Goal: Register for event/course

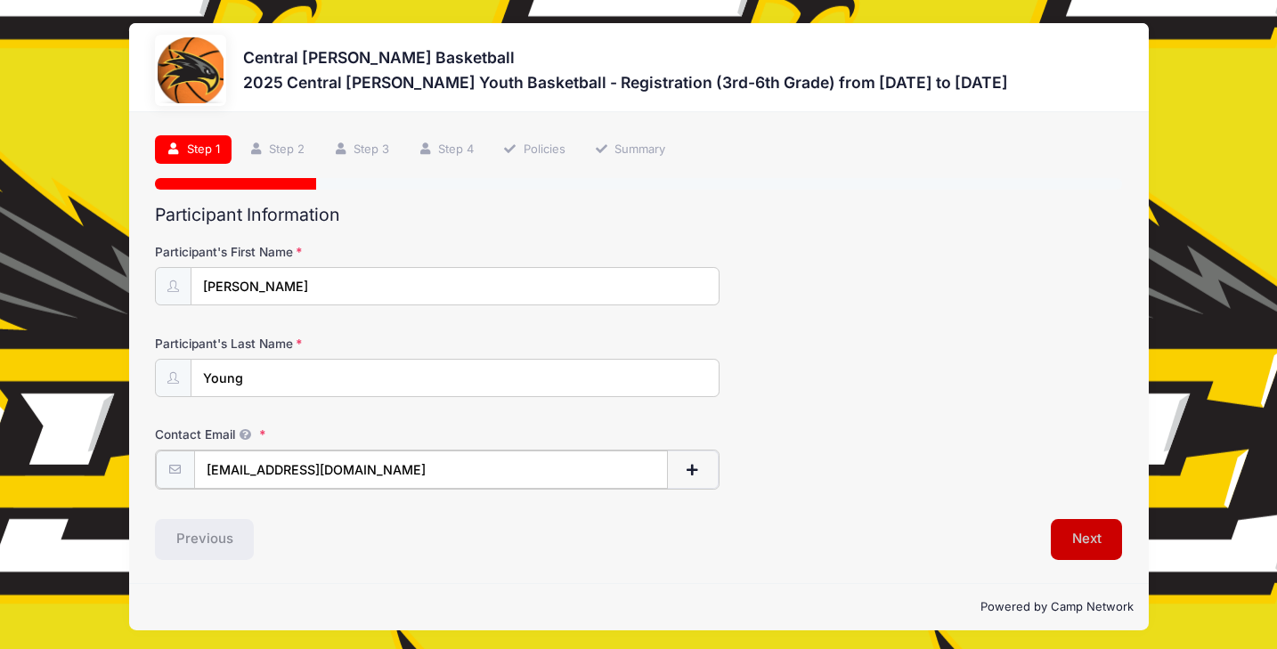
type input "[EMAIL_ADDRESS][DOMAIN_NAME]"
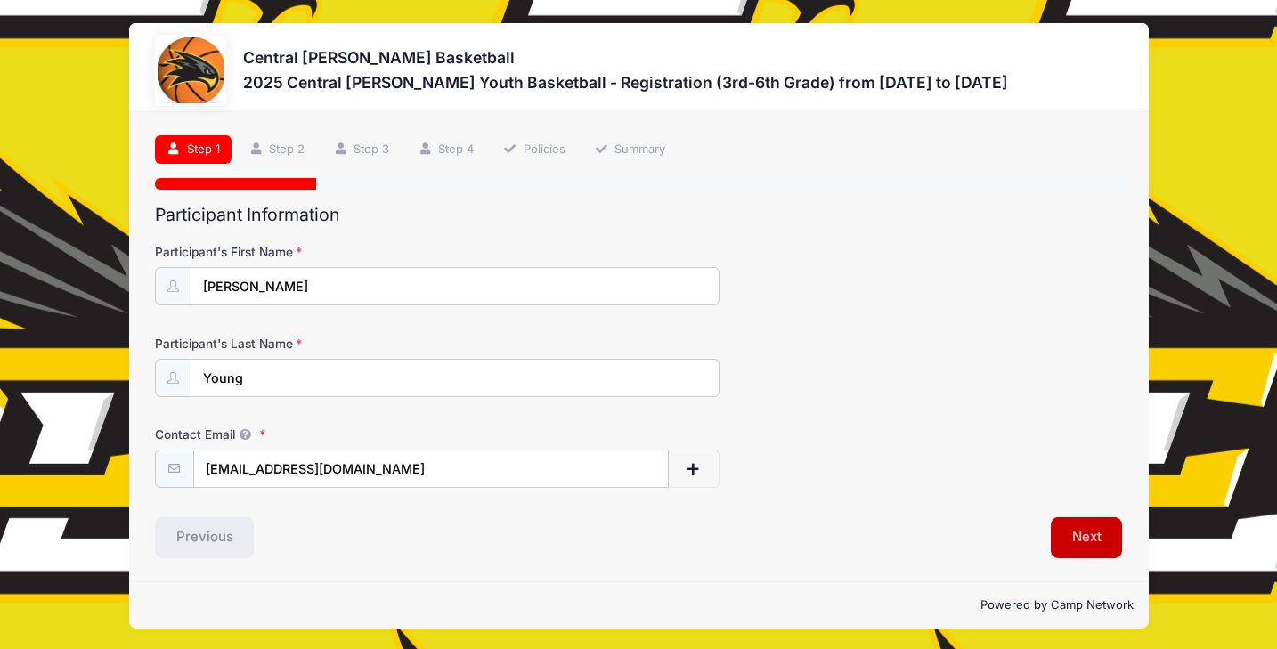
click at [1074, 529] on button "Next" at bounding box center [1087, 538] width 72 height 41
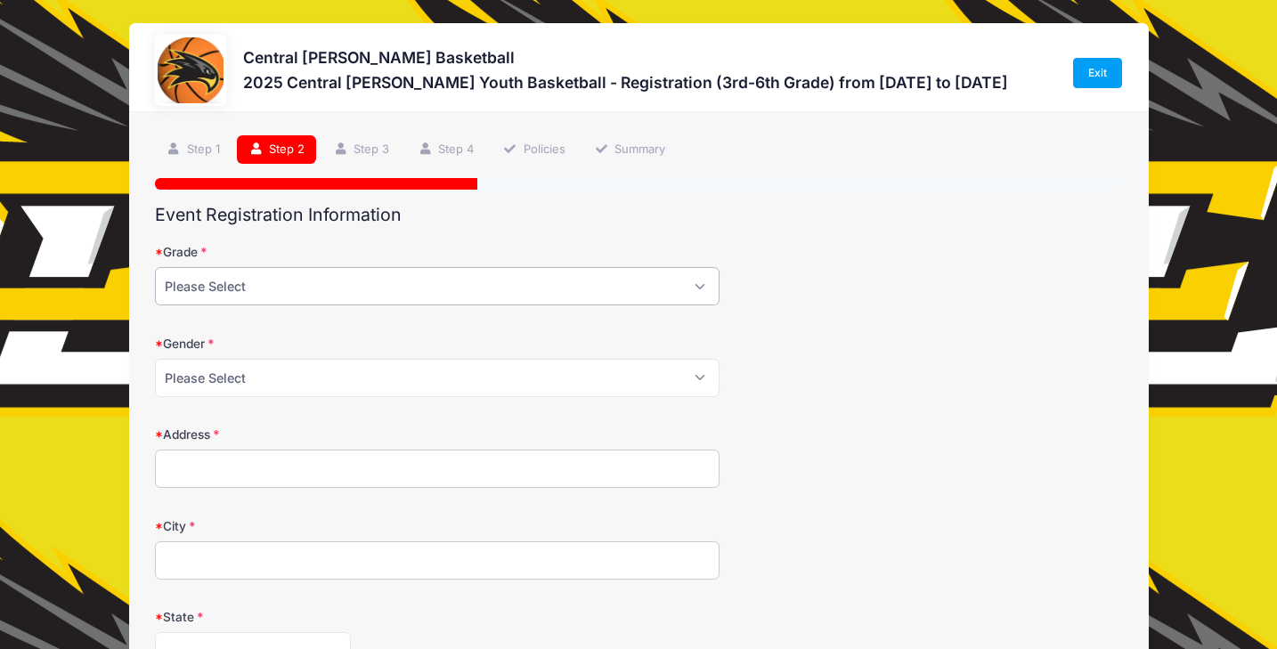
select select "5th"
select select "[DEMOGRAPHIC_DATA]"
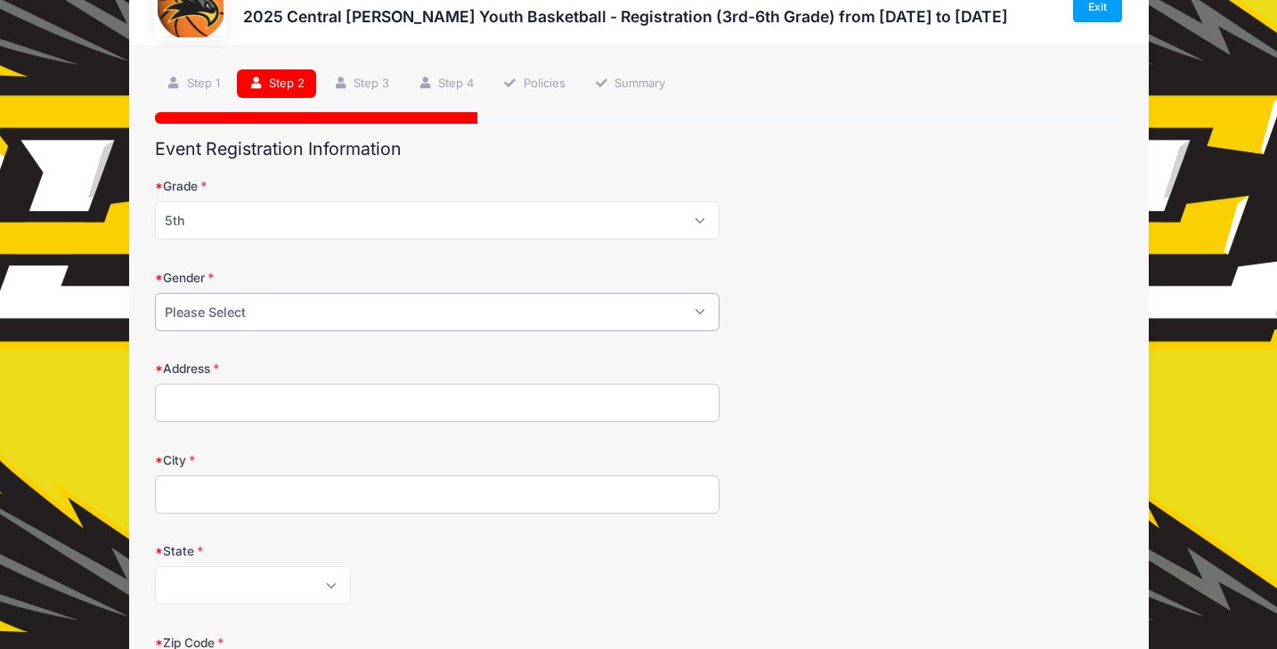
scroll to position [86, 0]
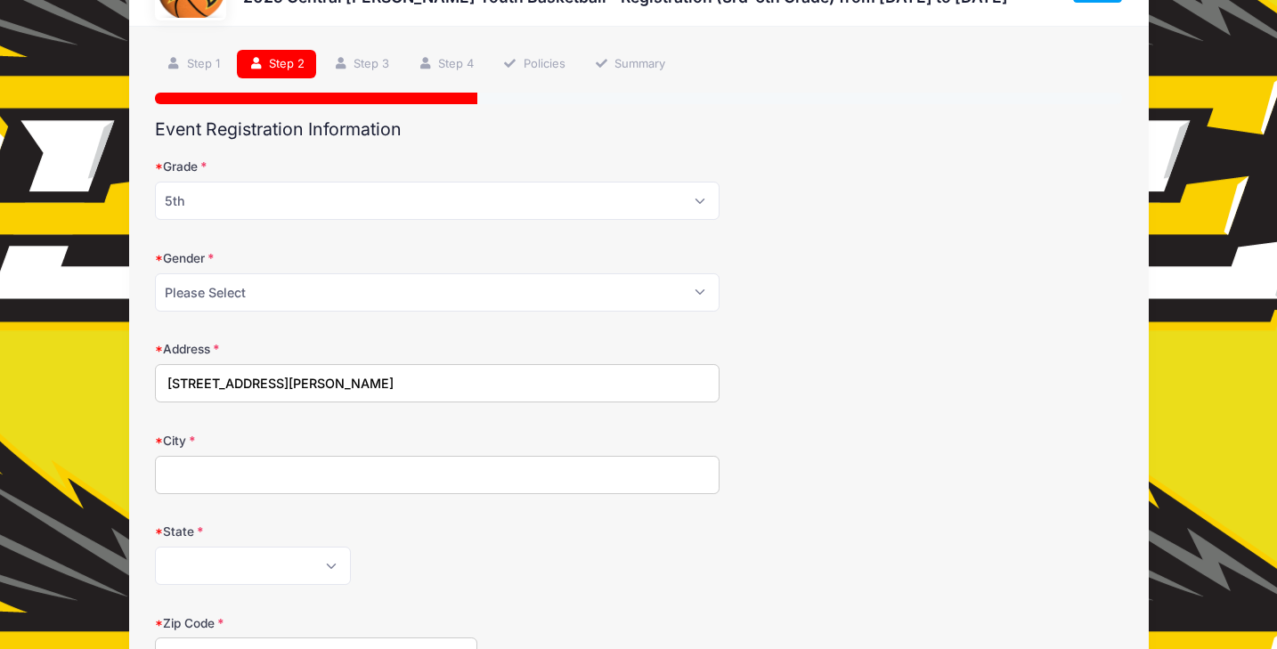
type input "[STREET_ADDRESS][PERSON_NAME]"
type input "Donnellson"
select select "IA"
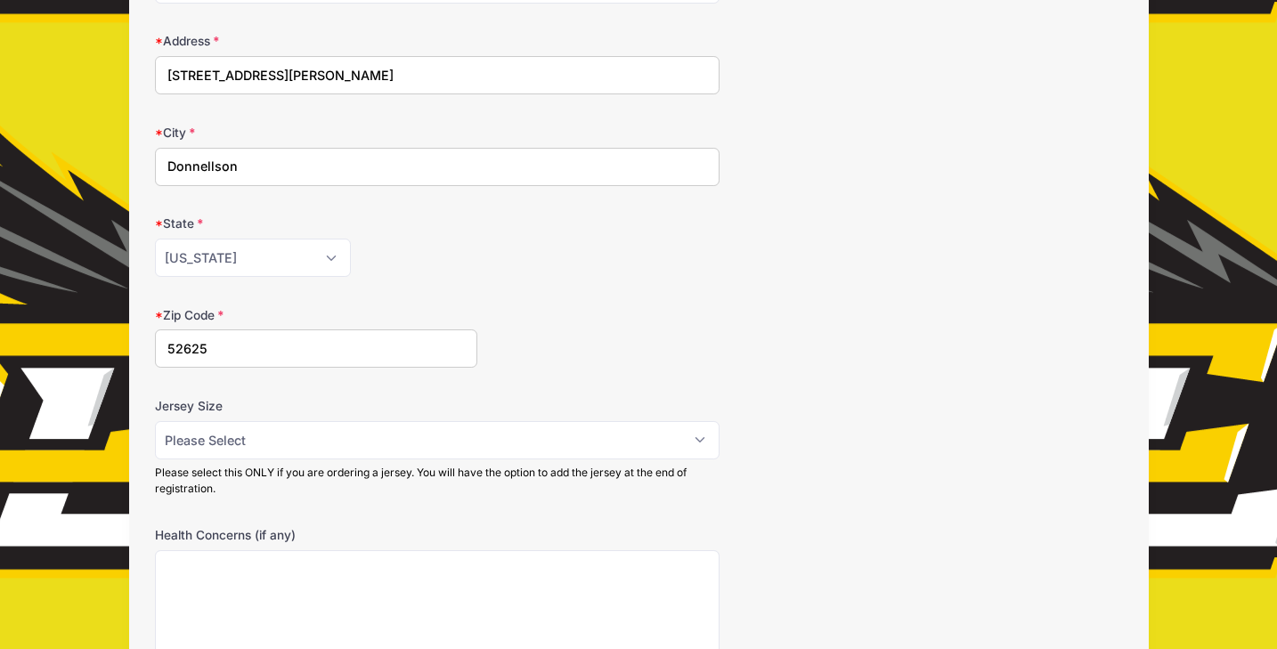
scroll to position [401, 0]
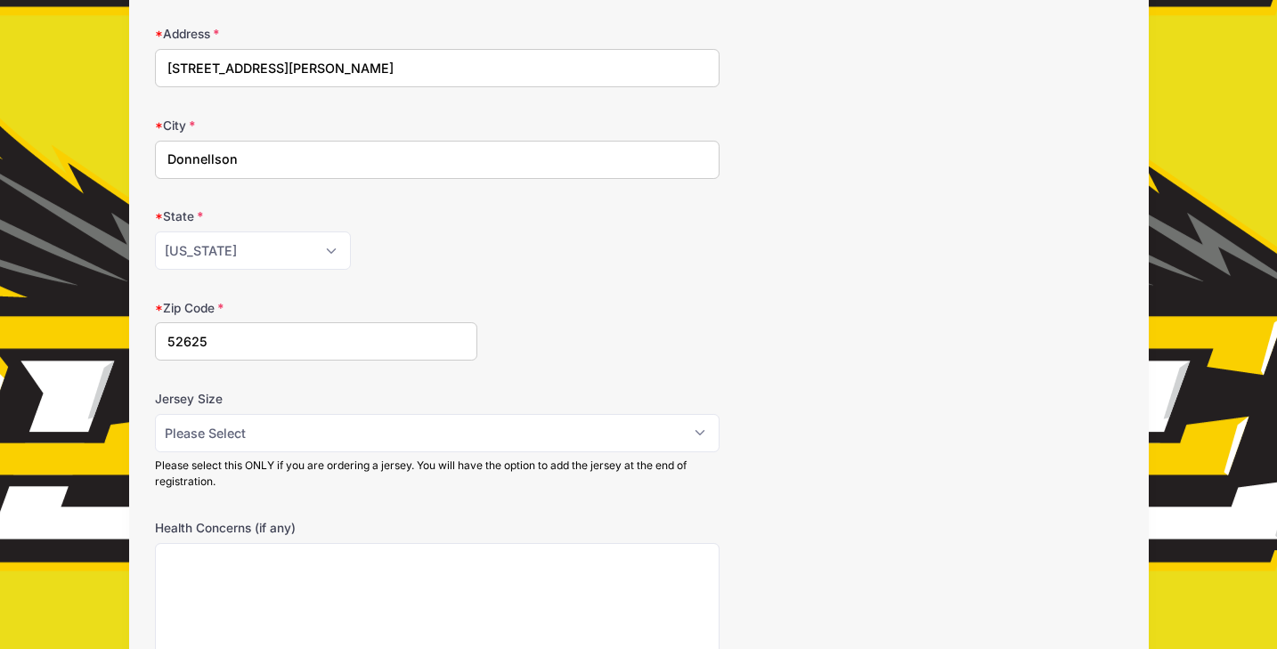
type input "52625"
select select "YL"
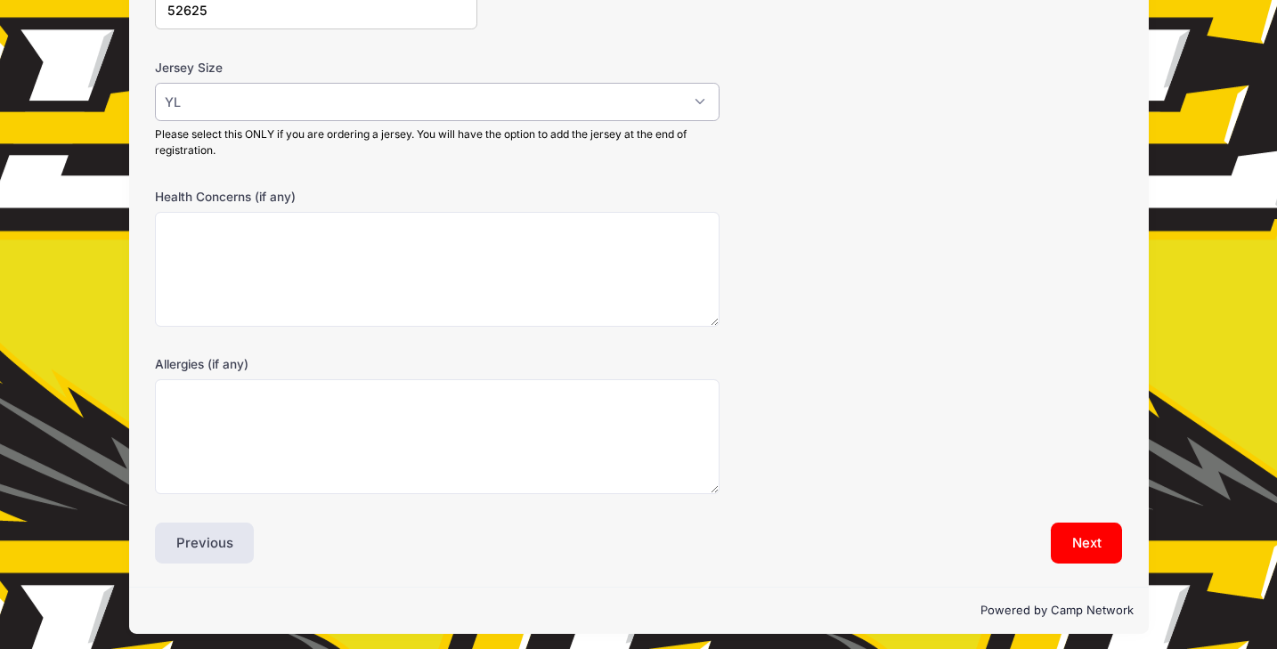
scroll to position [731, 0]
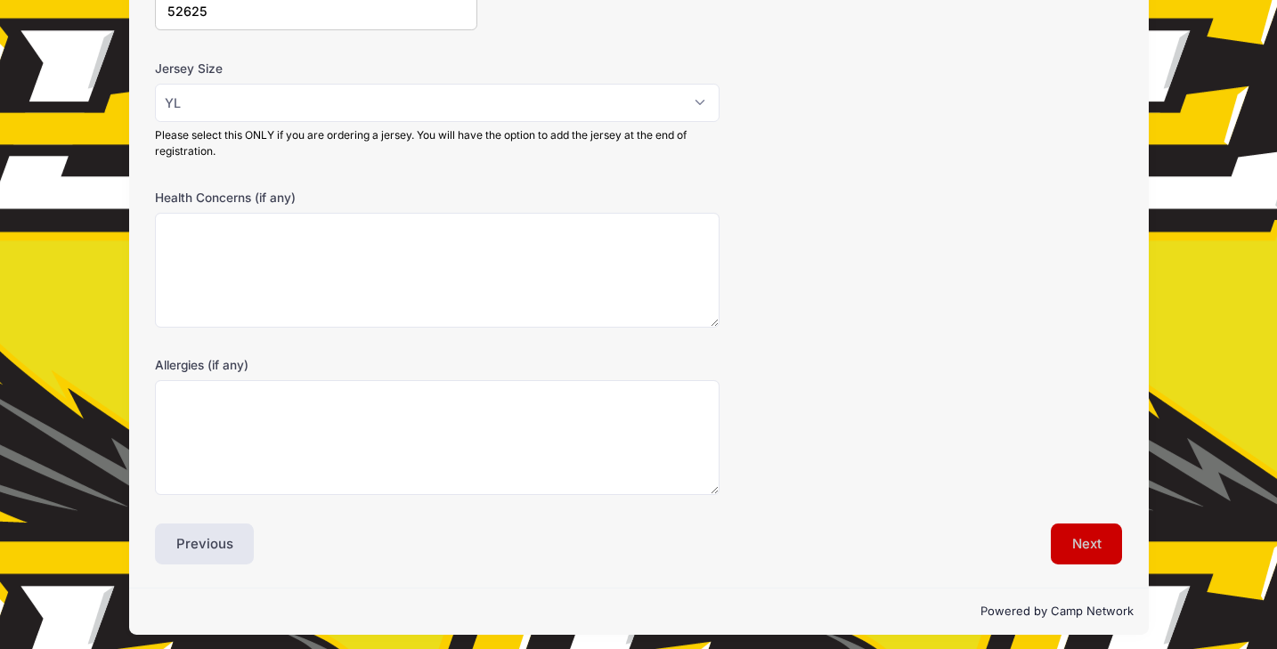
click at [1093, 546] on button "Next" at bounding box center [1087, 544] width 72 height 41
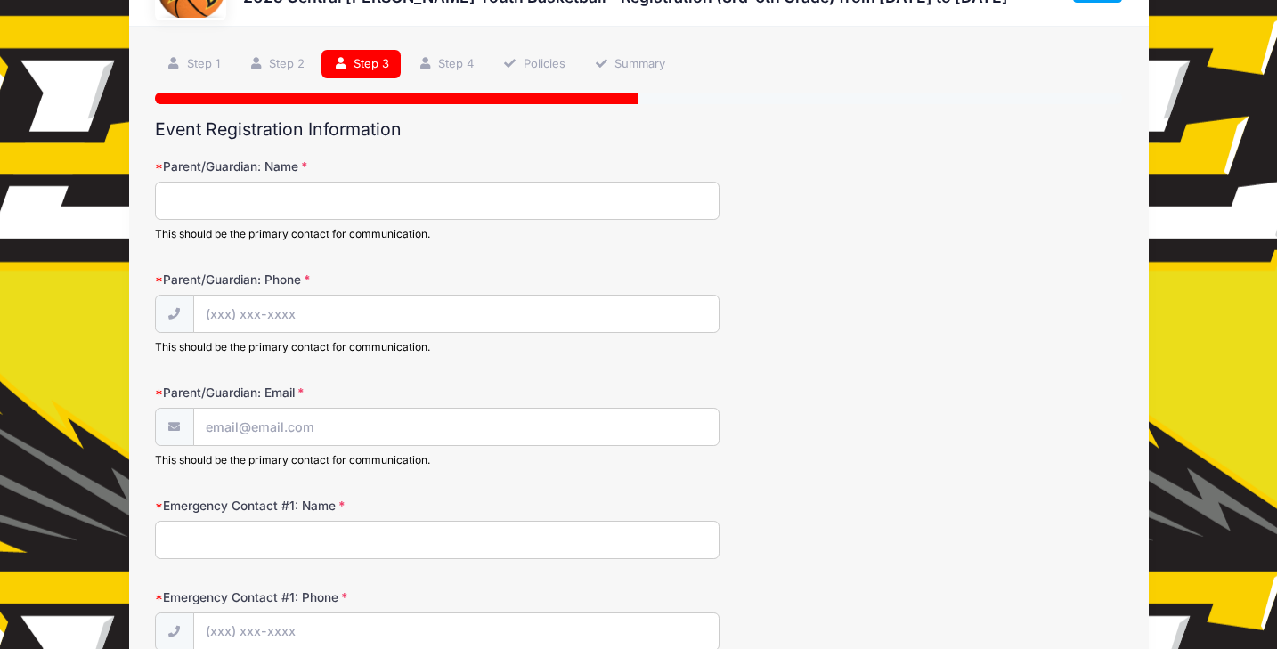
scroll to position [0, 0]
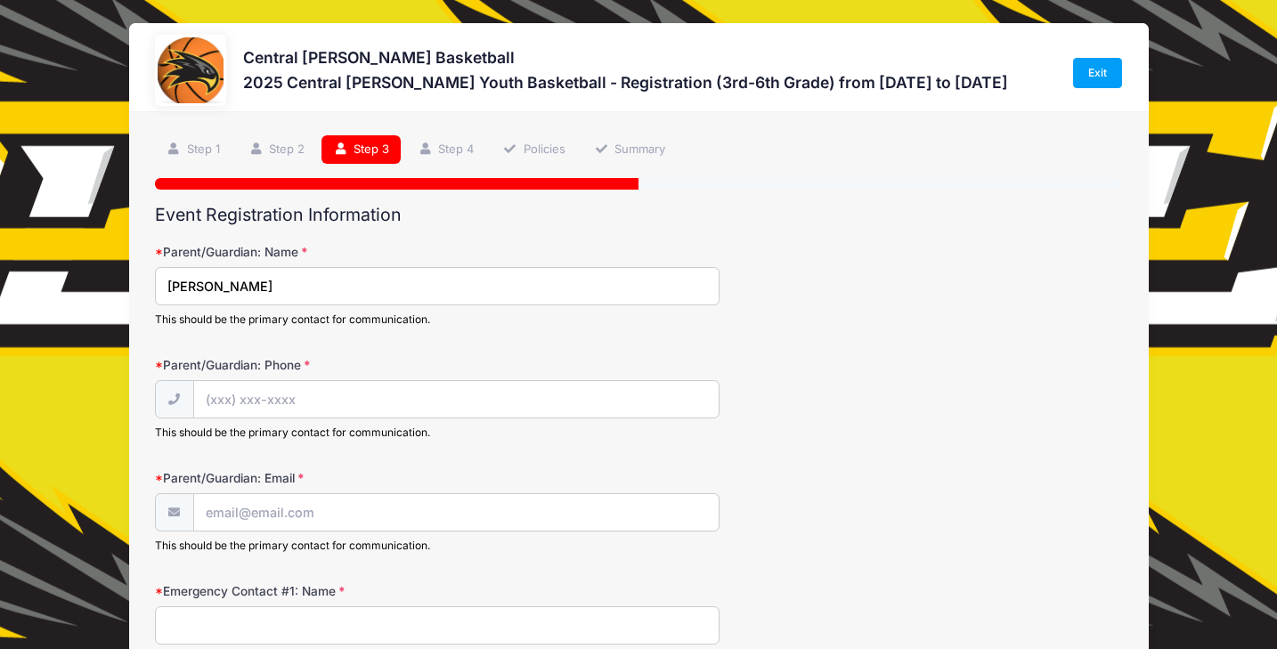
type input "[PERSON_NAME]"
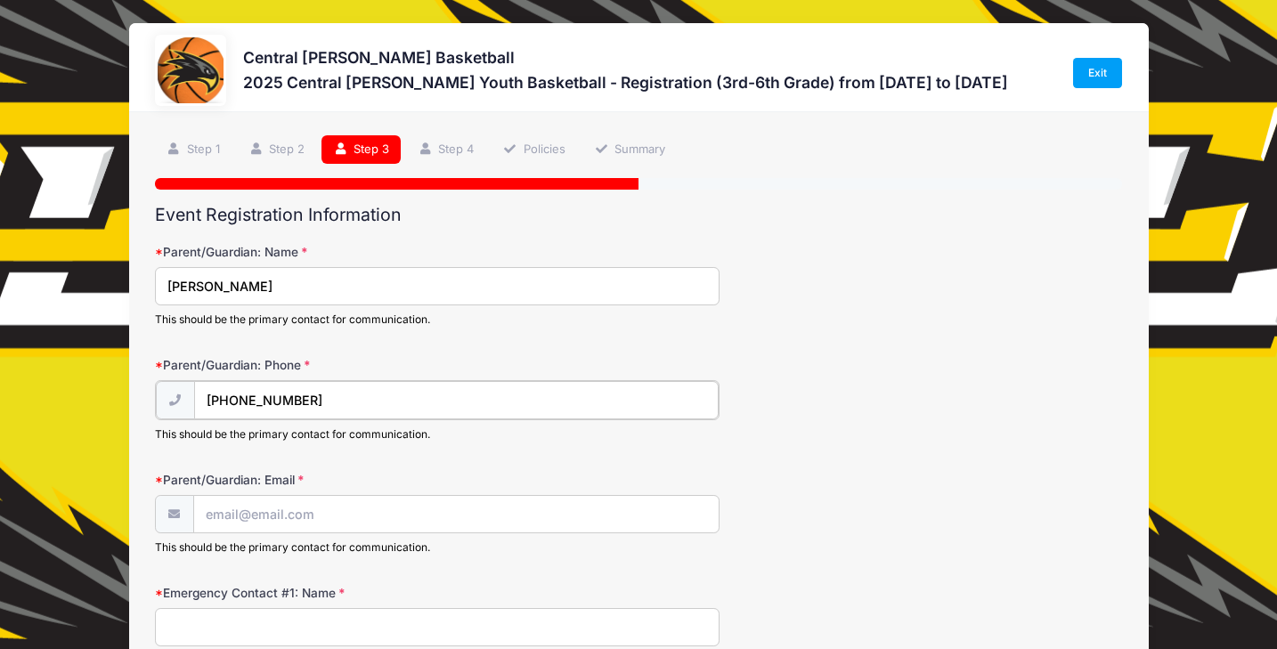
type input "[PHONE_NUMBER]"
type input "[EMAIL_ADDRESS][DOMAIN_NAME]"
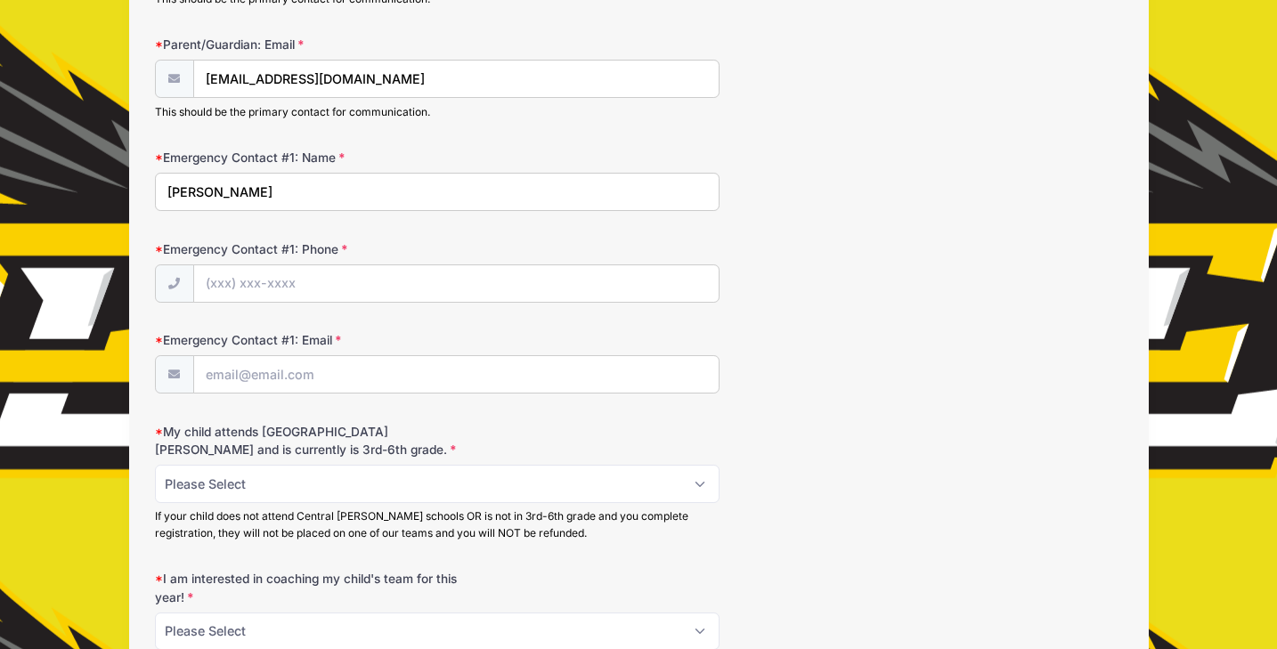
scroll to position [435, 0]
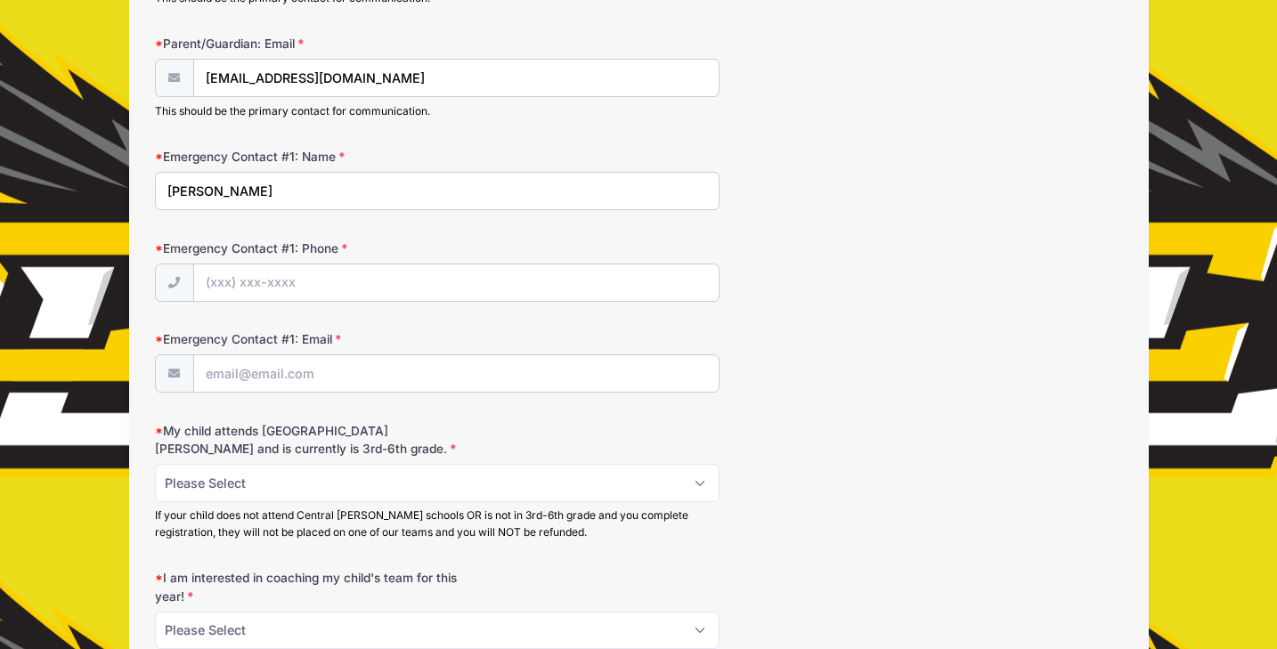
type input "[PERSON_NAME]"
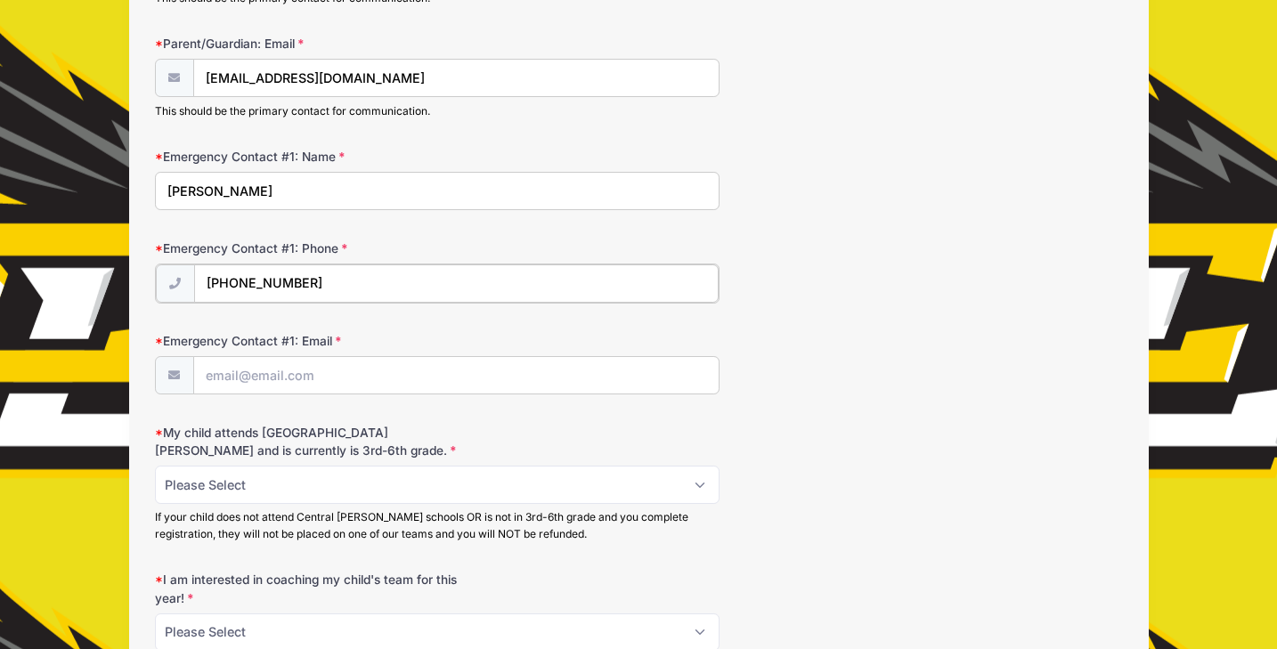
type input "[PHONE_NUMBER]"
type input "[EMAIL_ADDRESS][DOMAIN_NAME]"
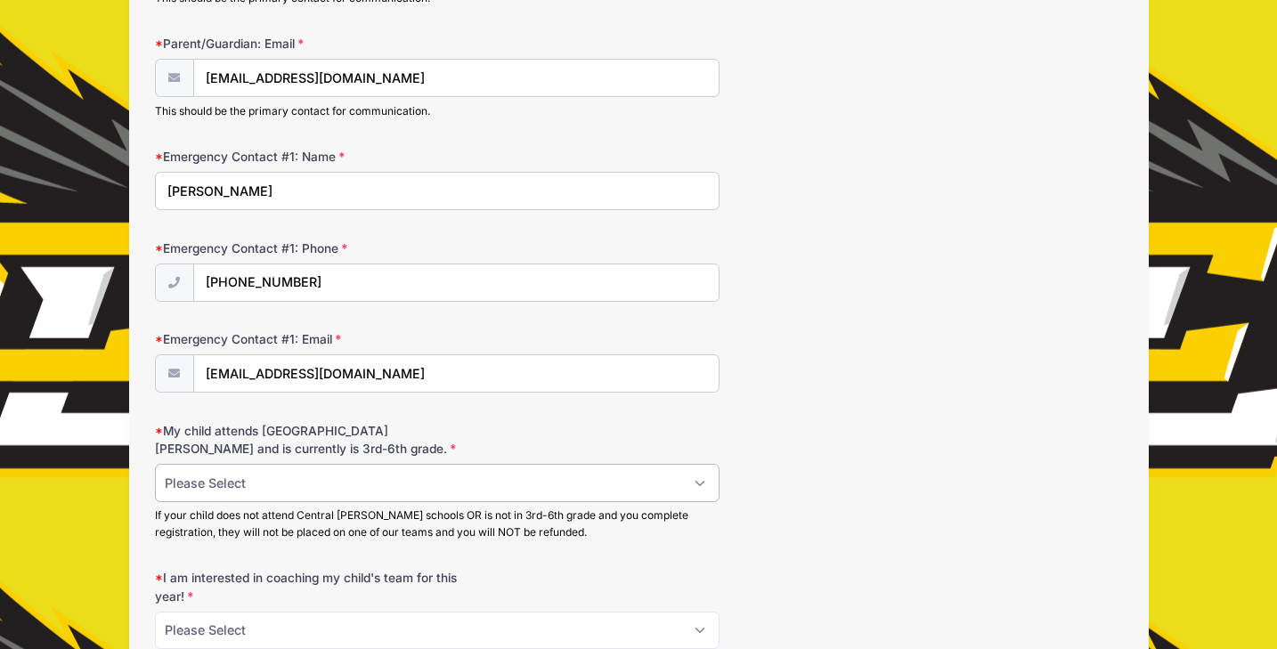
select select "Yes"
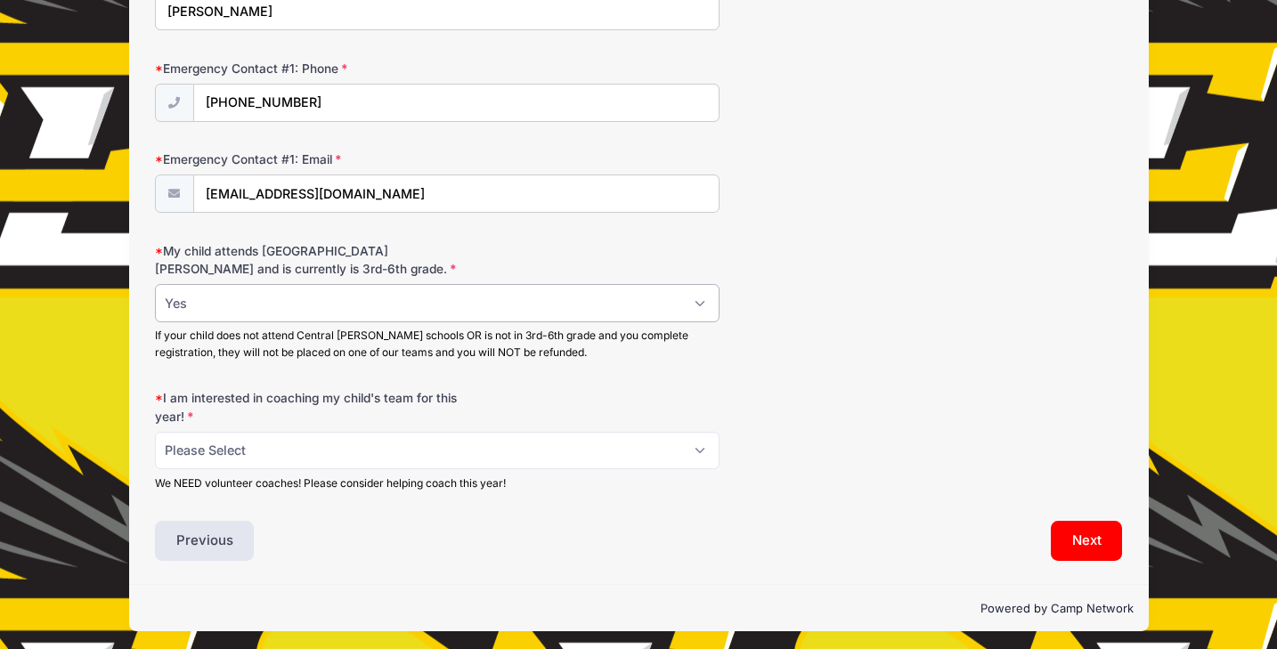
scroll to position [614, 0]
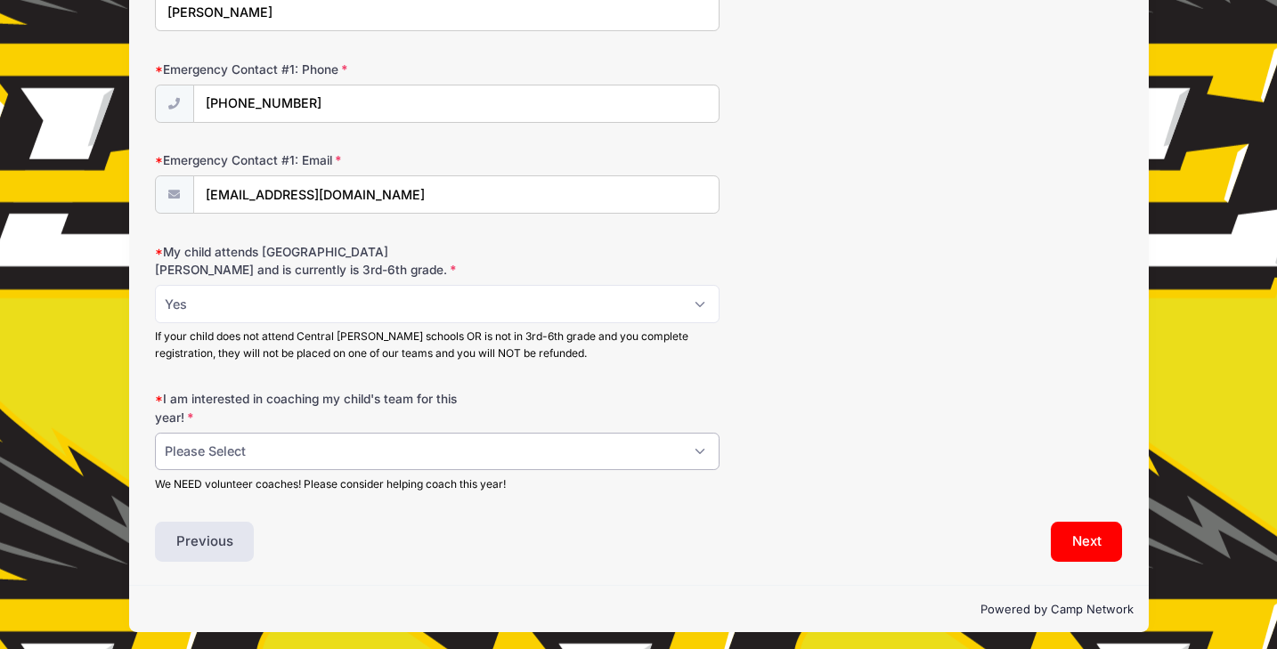
select select "Yes"
click at [1062, 531] on button "Next" at bounding box center [1087, 542] width 72 height 41
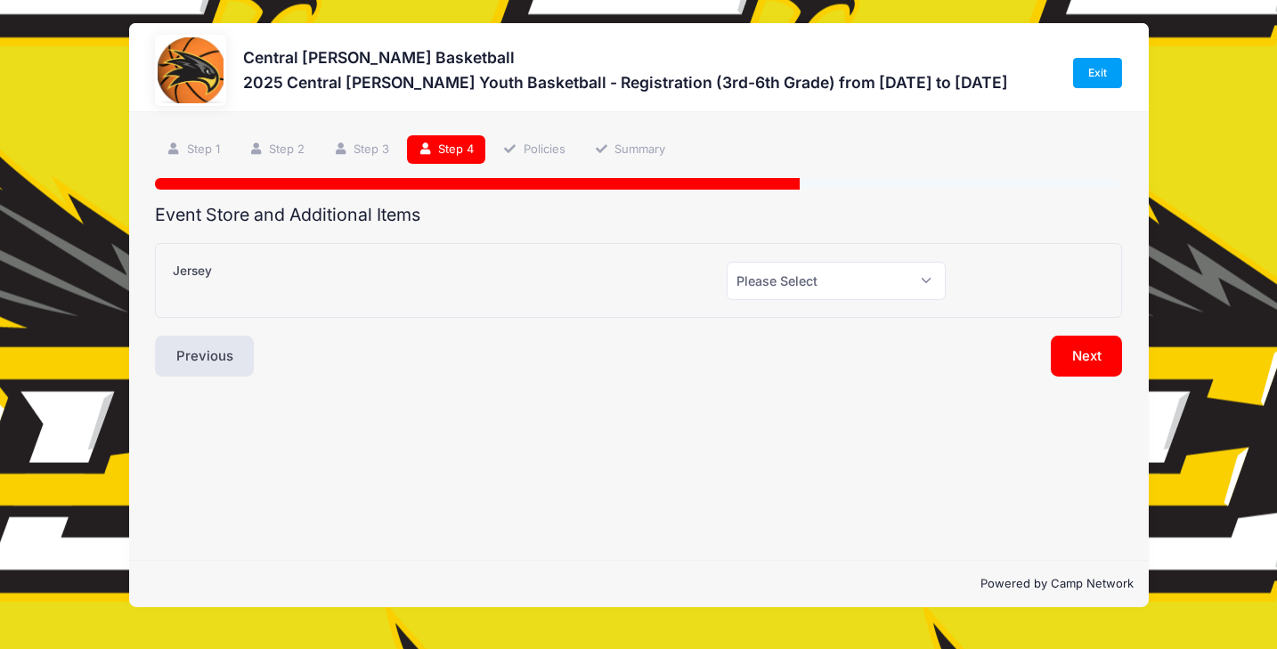
scroll to position [0, 0]
select select "1"
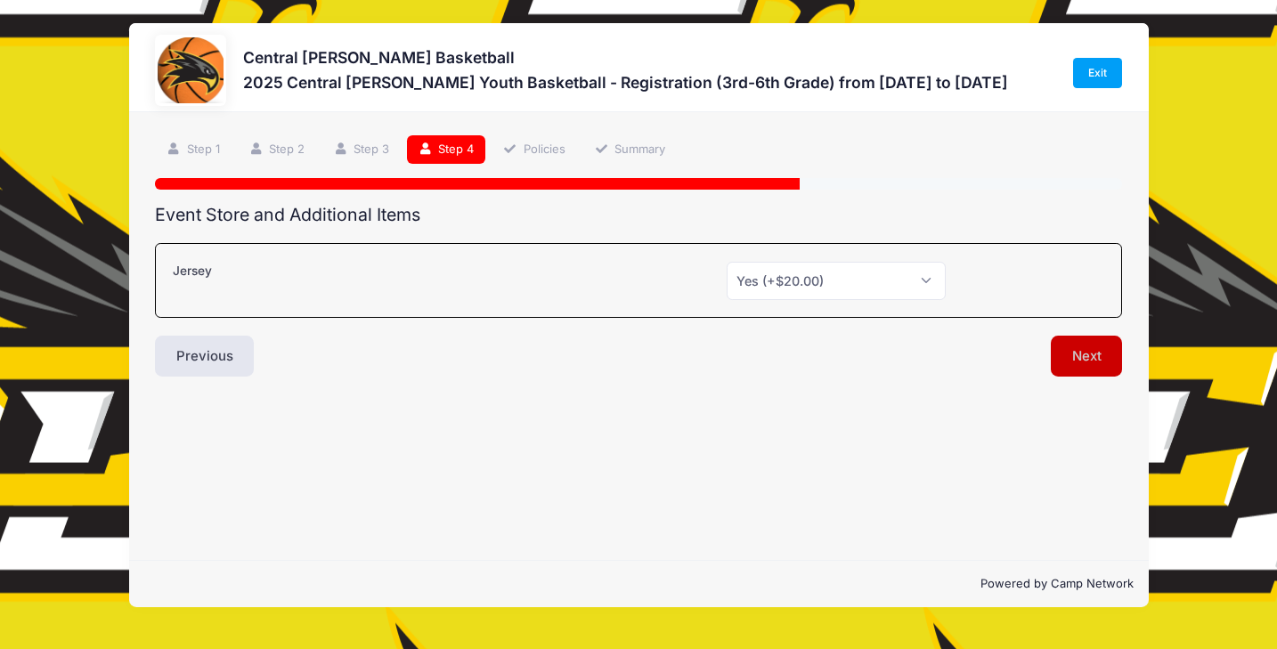
click at [1088, 356] on button "Next" at bounding box center [1087, 356] width 72 height 41
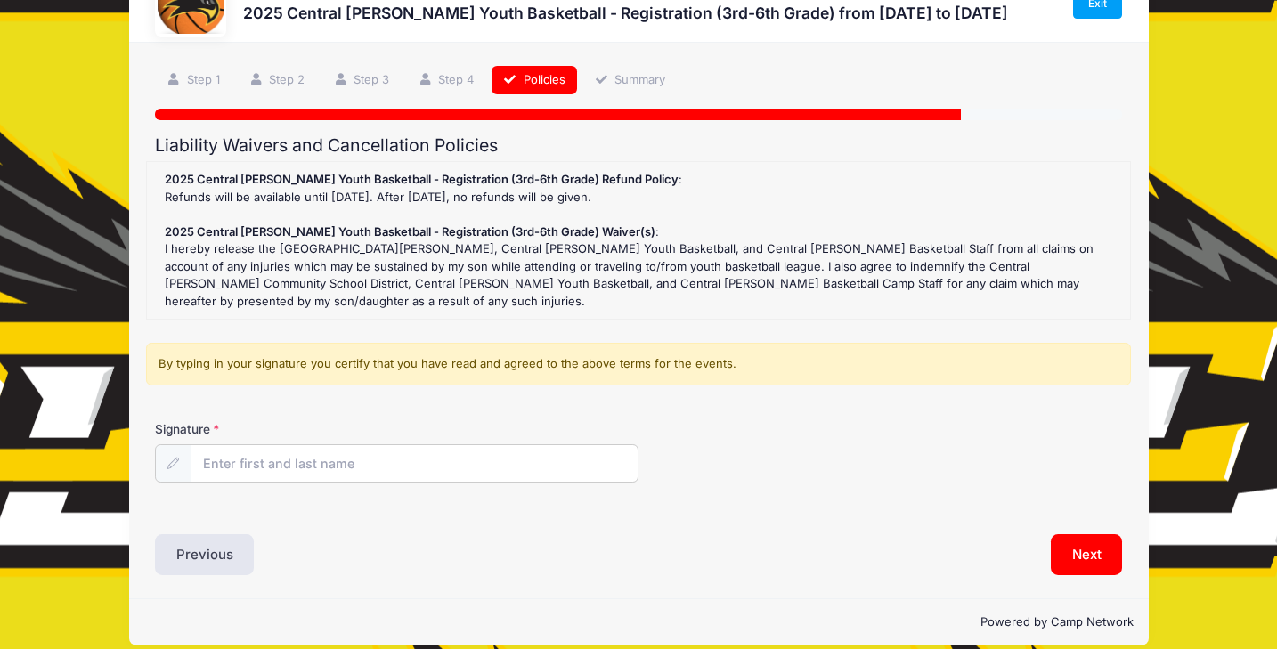
scroll to position [66, 0]
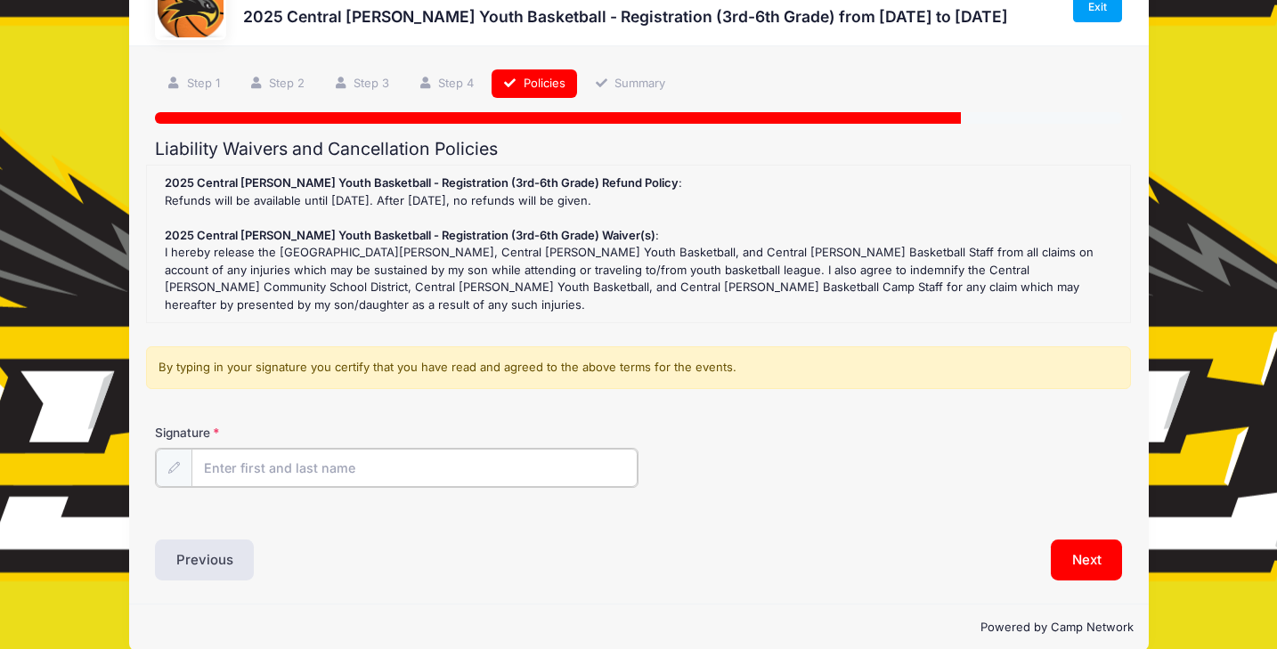
click at [372, 449] on input "Signature" at bounding box center [415, 468] width 446 height 38
type input "[PERSON_NAME]"
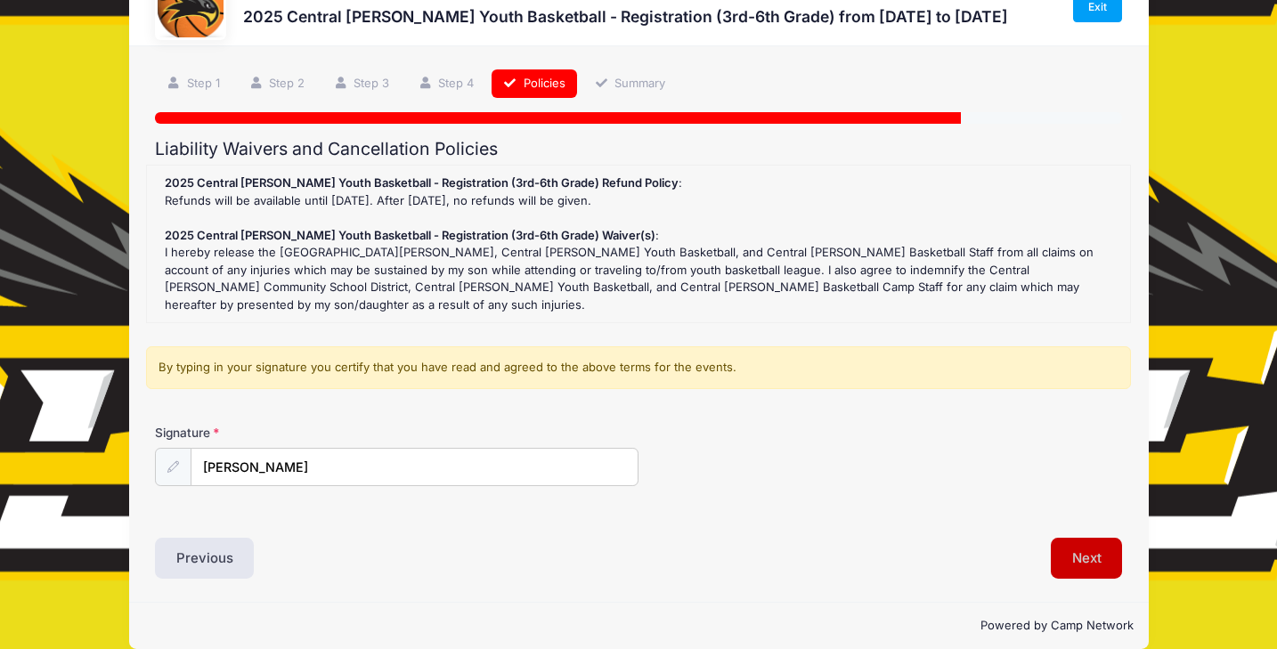
click at [1090, 538] on button "Next" at bounding box center [1087, 558] width 72 height 41
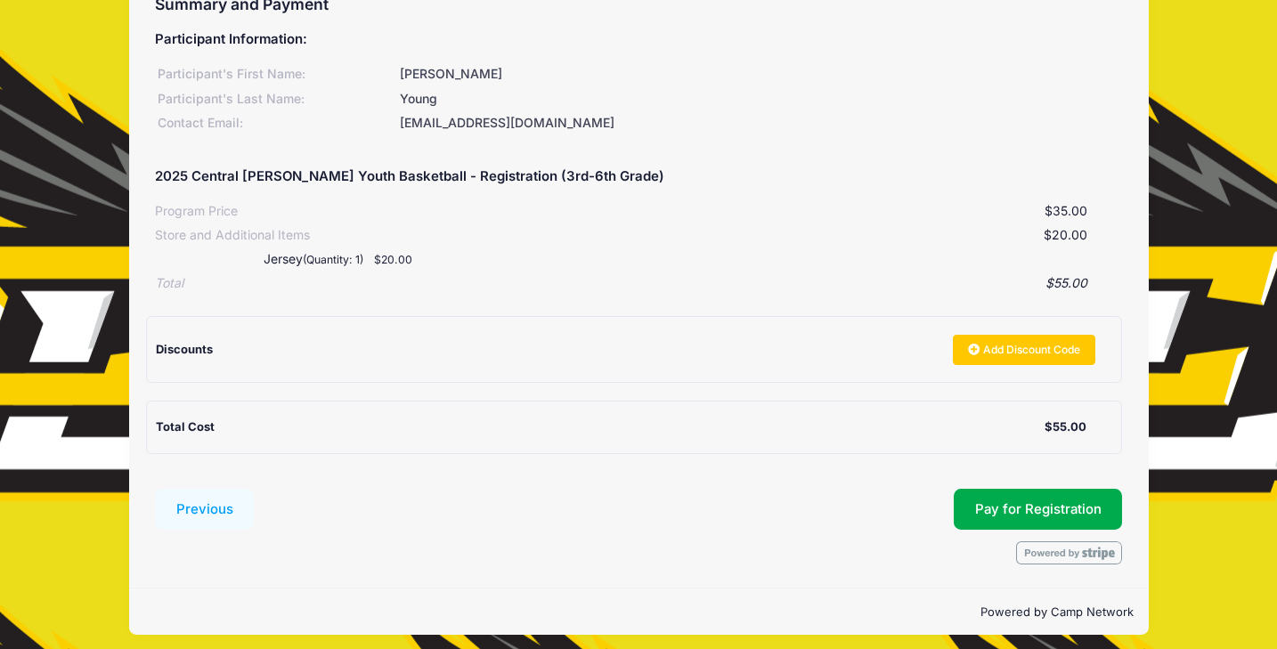
scroll to position [209, 0]
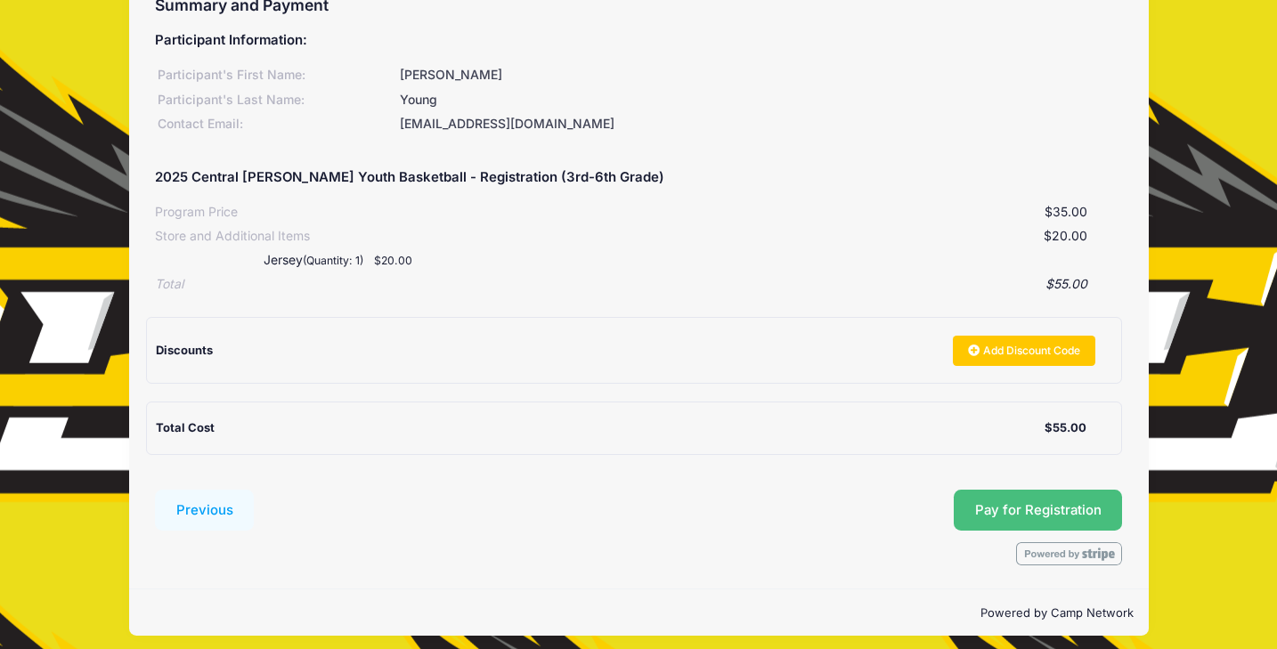
click at [994, 504] on button "Pay for Registration" at bounding box center [1038, 510] width 169 height 41
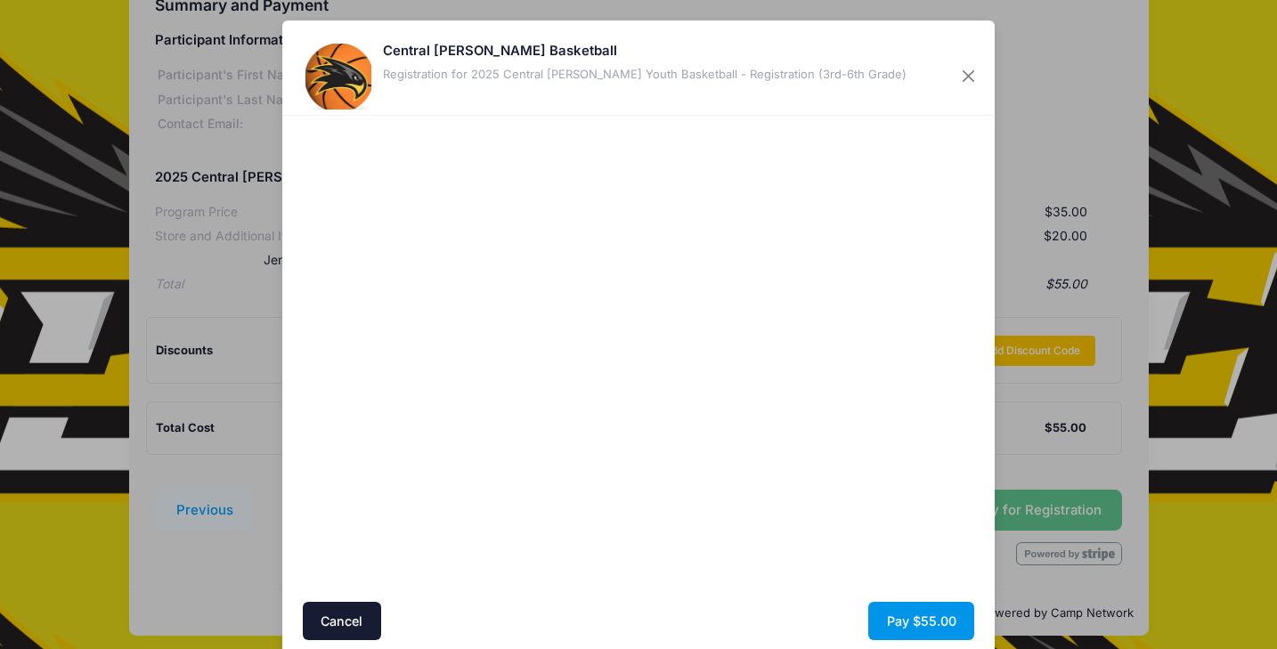
click at [907, 616] on button "Pay $55.00" at bounding box center [922, 621] width 106 height 38
click at [910, 619] on button "Pay $55.00" at bounding box center [922, 621] width 106 height 38
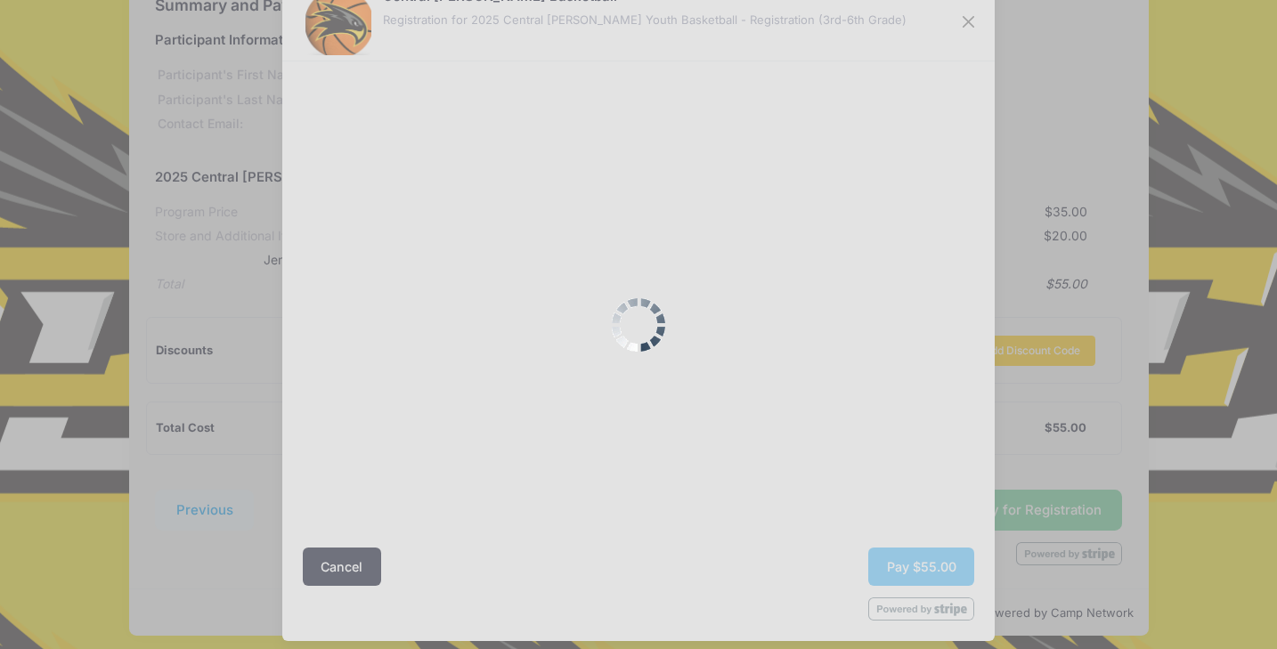
scroll to position [55, 0]
